Goal: Task Accomplishment & Management: Manage account settings

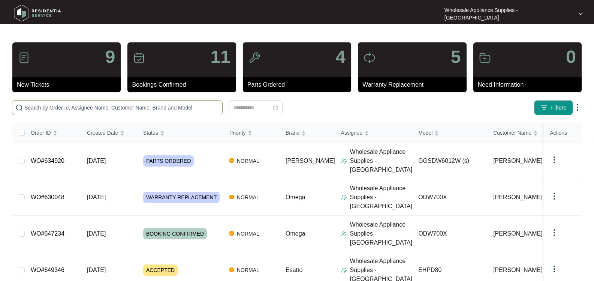
paste input "649346"
type input "649346"
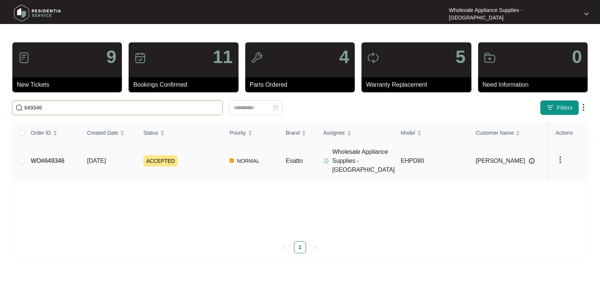
click at [57, 157] on link "WO#649346" at bounding box center [48, 160] width 34 height 6
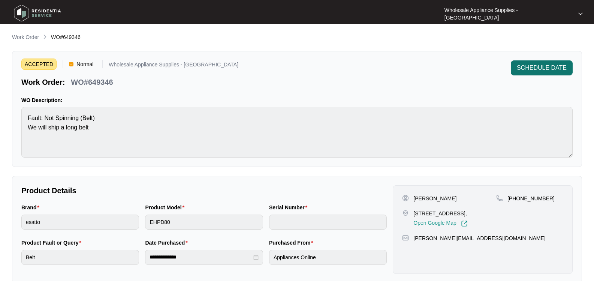
click at [537, 68] on span "SCHEDULE DATE" at bounding box center [542, 67] width 50 height 9
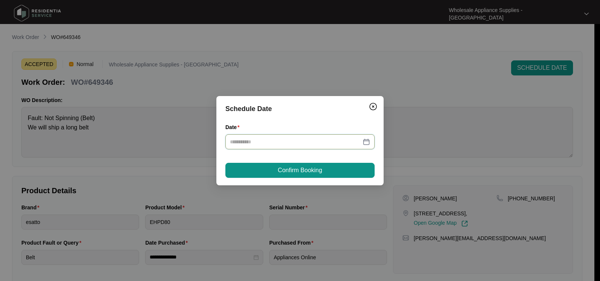
click at [271, 143] on input "Date" at bounding box center [295, 142] width 131 height 8
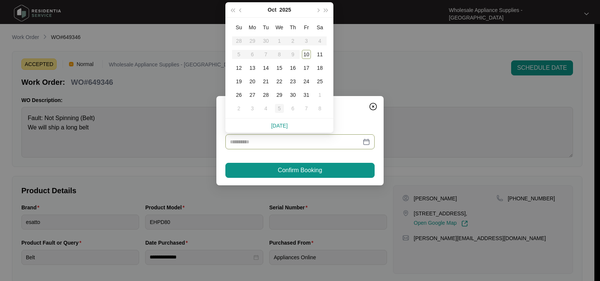
drag, startPoint x: 268, startPoint y: 67, endPoint x: 274, endPoint y: 107, distance: 40.9
click at [267, 67] on div "14" at bounding box center [265, 67] width 9 height 9
type input "**********"
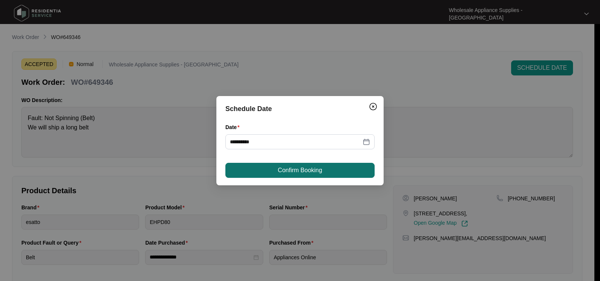
click at [281, 170] on span "Confirm Booking" at bounding box center [300, 170] width 44 height 9
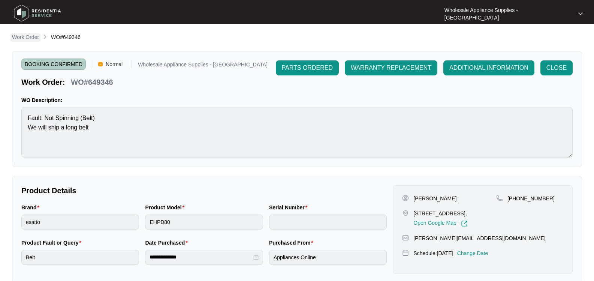
click at [24, 36] on p "Work Order" at bounding box center [25, 36] width 27 height 7
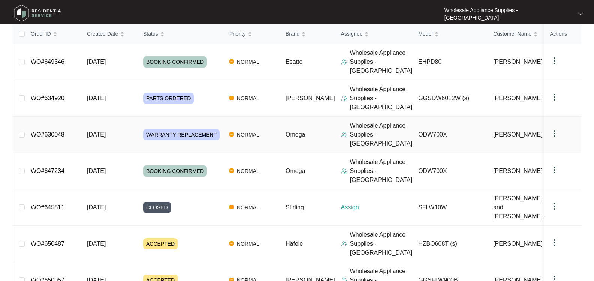
scroll to position [150, 0]
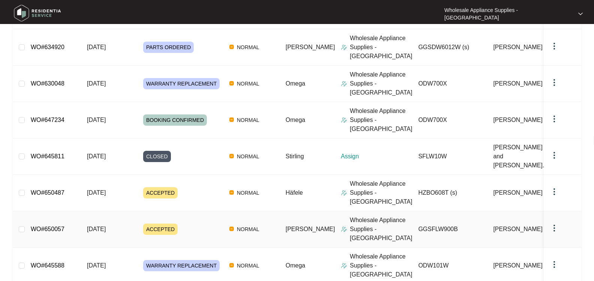
click at [152, 223] on span "ACCEPTED" at bounding box center [160, 228] width 34 height 11
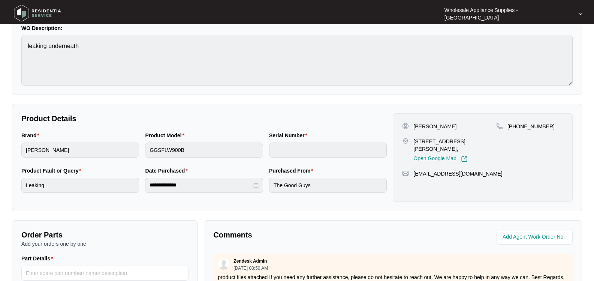
scroll to position [75, 0]
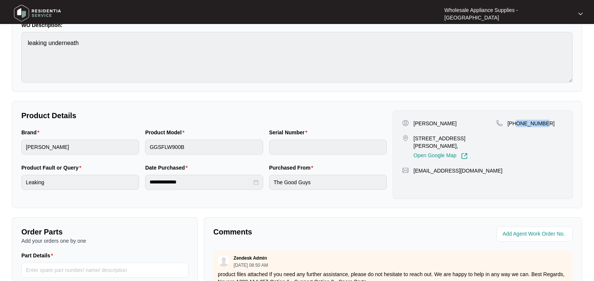
drag, startPoint x: 545, startPoint y: 124, endPoint x: 516, endPoint y: 127, distance: 29.4
click at [516, 127] on div "[PHONE_NUMBER]" at bounding box center [529, 140] width 67 height 40
copy p "420665909"
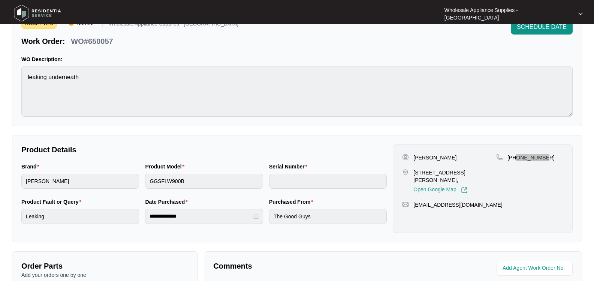
scroll to position [0, 0]
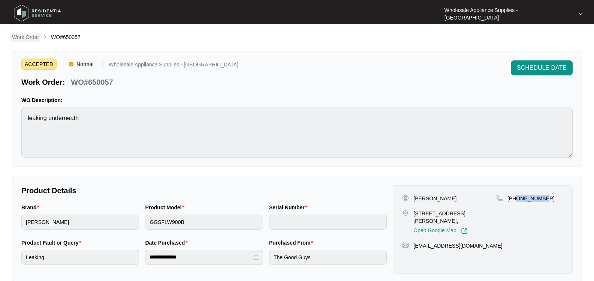
click at [33, 36] on p "Work Order" at bounding box center [25, 36] width 27 height 7
